Goal: Task Accomplishment & Management: Use online tool/utility

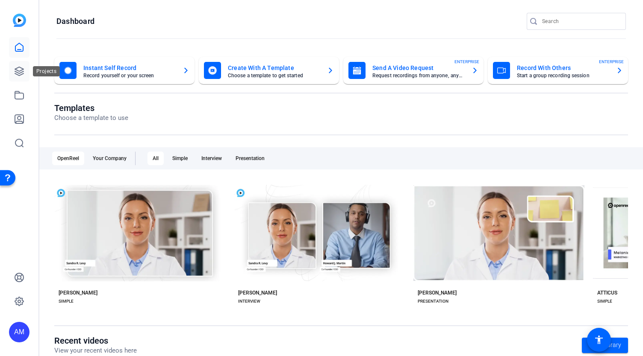
click at [17, 73] on icon at bounding box center [19, 71] width 10 height 10
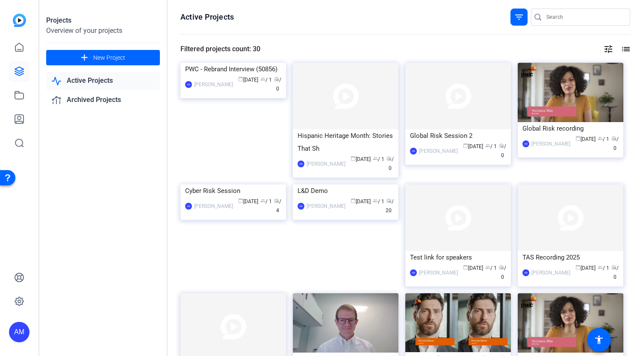
click at [97, 76] on link "Active Projects" at bounding box center [103, 81] width 114 height 18
click at [21, 47] on icon at bounding box center [19, 47] width 10 height 10
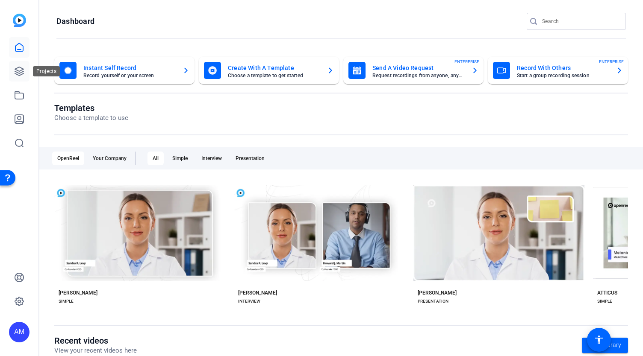
click at [18, 75] on icon at bounding box center [19, 71] width 9 height 9
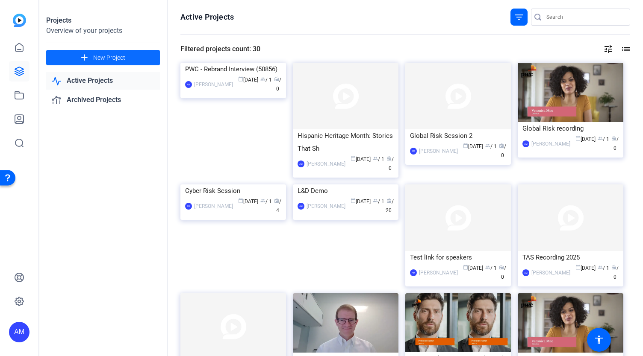
click at [109, 58] on span "New Project" at bounding box center [109, 57] width 32 height 9
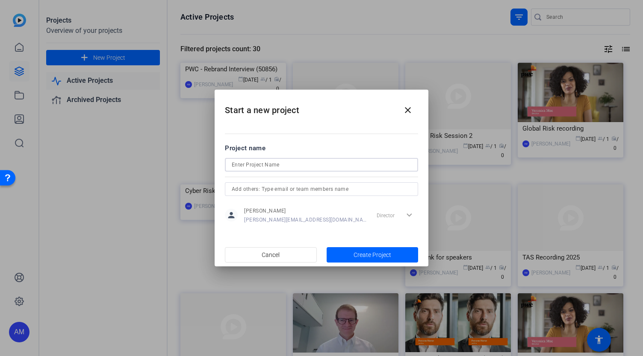
click at [267, 167] on input at bounding box center [321, 165] width 179 height 10
type input "Q3 ASW Recordings"
click at [365, 255] on span "Create Project" at bounding box center [372, 255] width 38 height 9
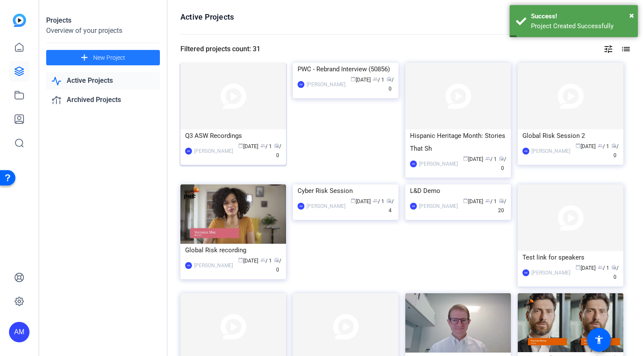
click at [217, 106] on img at bounding box center [233, 96] width 106 height 67
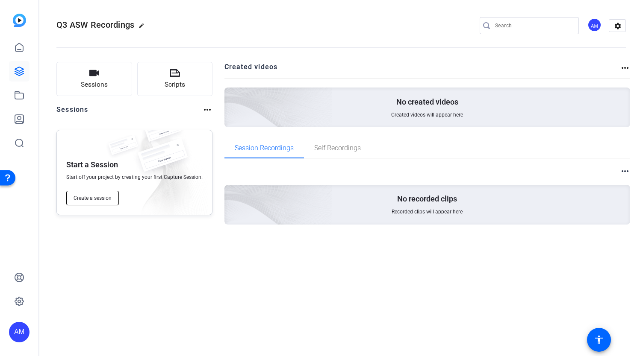
click at [99, 196] on span "Create a session" at bounding box center [92, 198] width 38 height 7
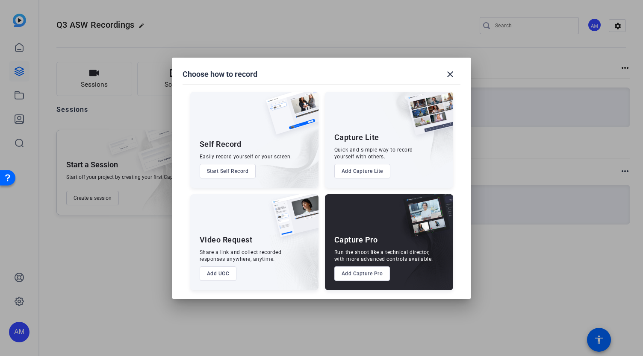
drag, startPoint x: 355, startPoint y: 275, endPoint x: 378, endPoint y: 245, distance: 37.6
click at [378, 245] on div "Capture Pro Run the shoot like a technical director, with more advanced control…" at bounding box center [389, 242] width 128 height 96
click at [364, 270] on button "Add Capture Pro" at bounding box center [362, 274] width 56 height 15
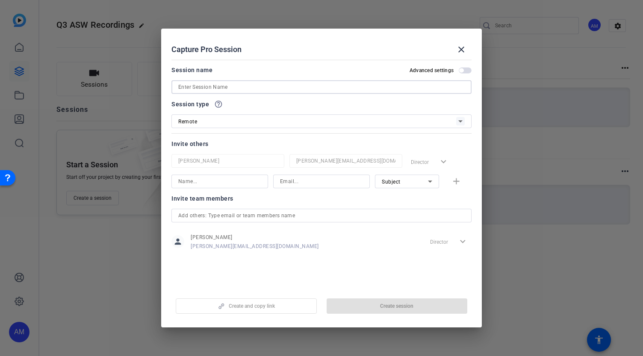
click at [267, 85] on input at bounding box center [321, 87] width 286 height 10
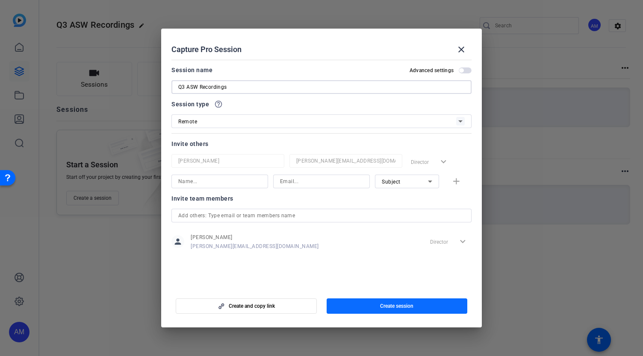
type input "Q3 ASW Recordings"
click at [380, 306] on span "Create session" at bounding box center [396, 306] width 33 height 7
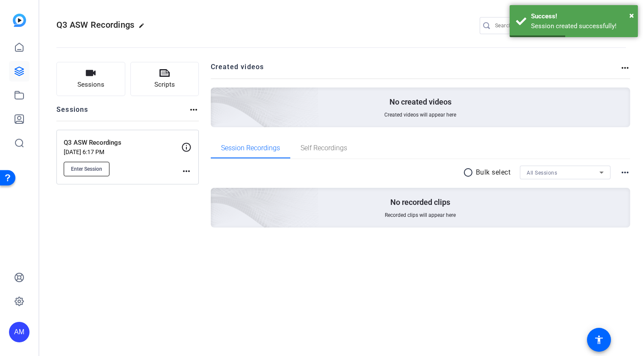
click at [103, 169] on button "Enter Session" at bounding box center [87, 169] width 46 height 15
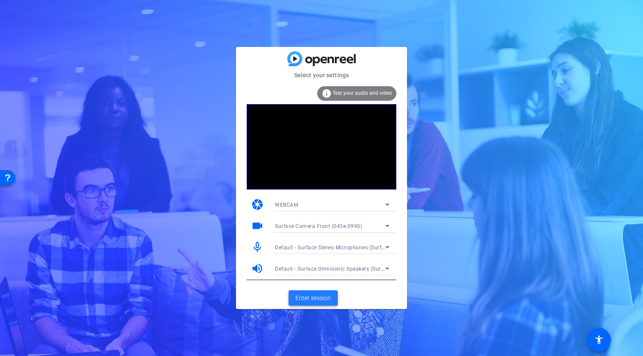
click at [306, 301] on span "Enter session" at bounding box center [312, 298] width 35 height 9
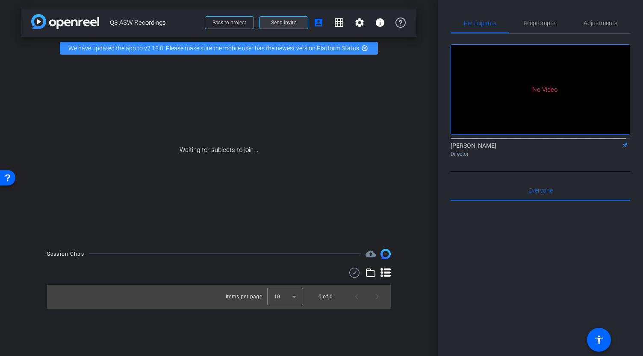
click at [292, 22] on span "Send invite" at bounding box center [283, 22] width 25 height 7
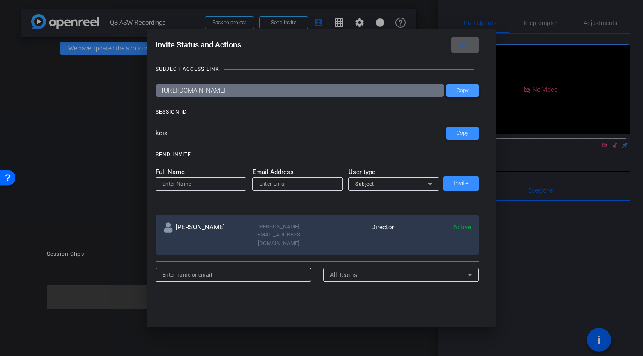
click at [465, 90] on span "Copy" at bounding box center [462, 91] width 12 height 6
